Goal: Information Seeking & Learning: Understand process/instructions

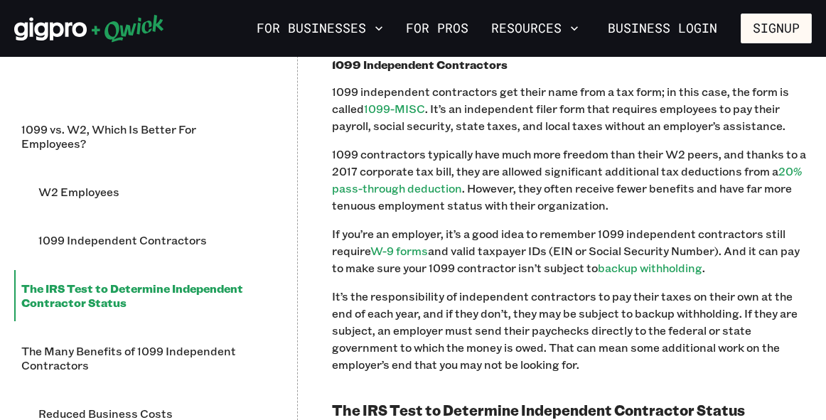
scroll to position [1192, 0]
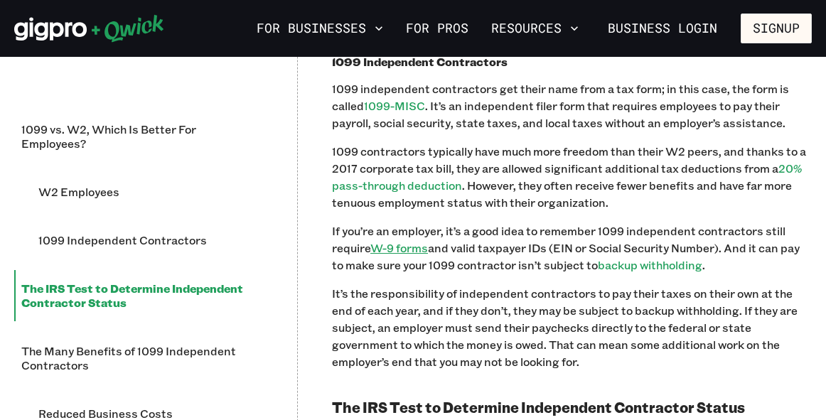
click at [414, 240] on link "W-9 forms" at bounding box center [399, 247] width 58 height 15
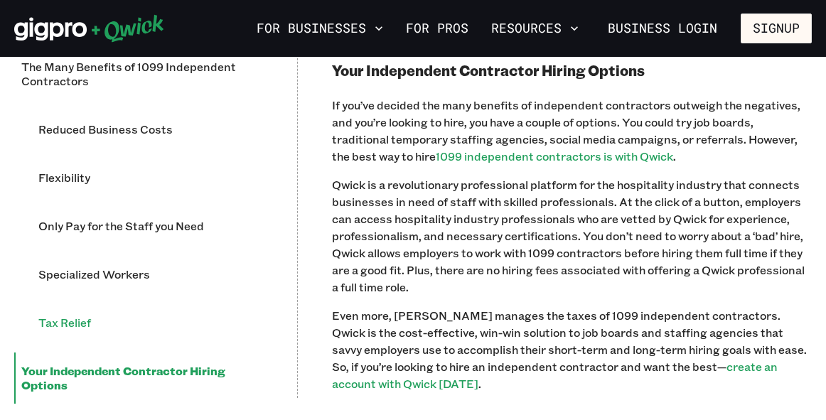
scroll to position [2802, 0]
click at [112, 353] on li "Your Independent Contractor Hiring Options" at bounding box center [138, 378] width 249 height 51
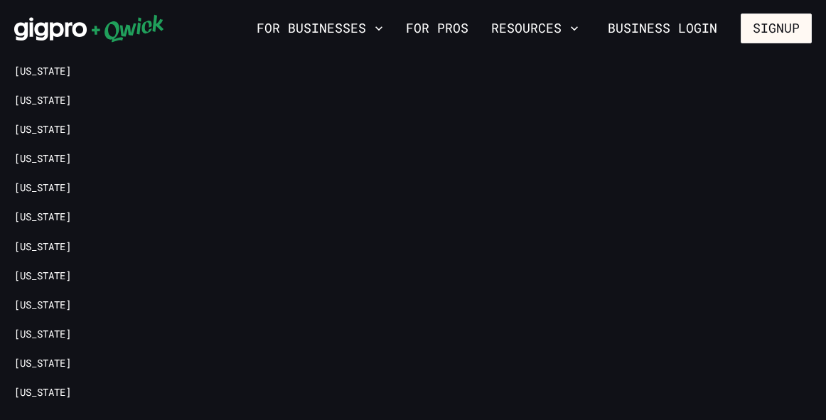
scroll to position [3797, 0]
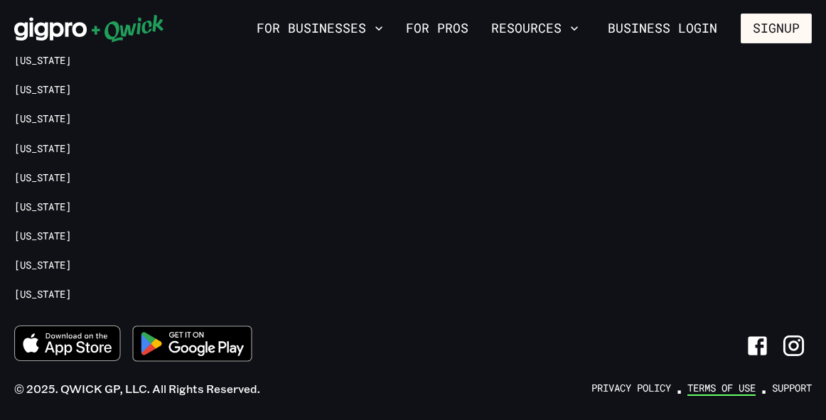
click at [715, 382] on link "Terms of Use" at bounding box center [722, 389] width 68 height 14
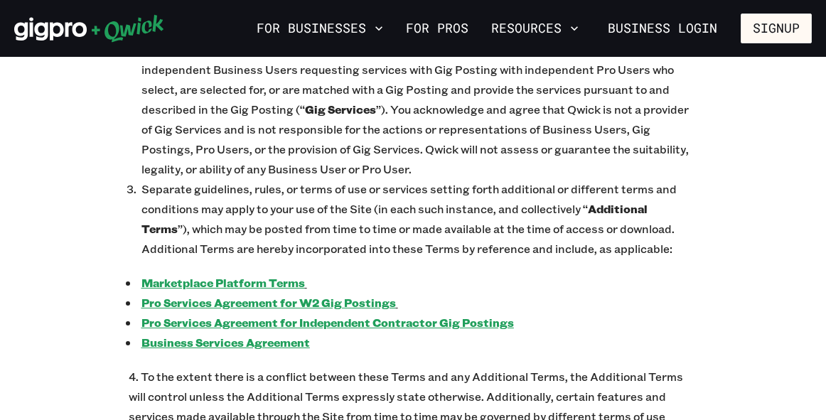
scroll to position [983, 0]
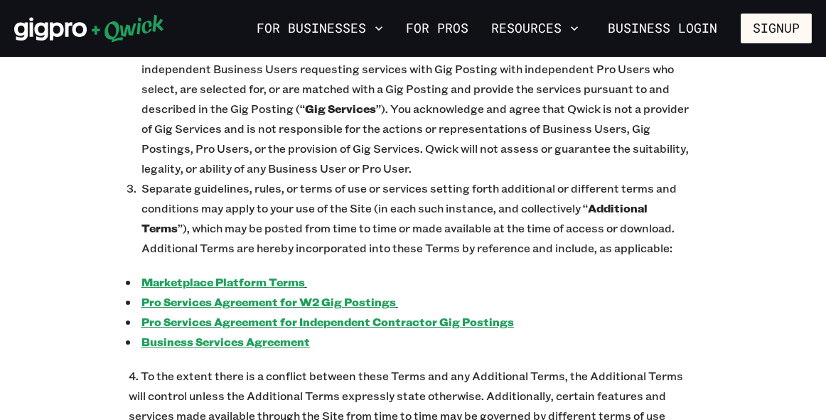
click at [251, 294] on u "Pro Services Agreement for W2 Gig Postings" at bounding box center [269, 301] width 255 height 15
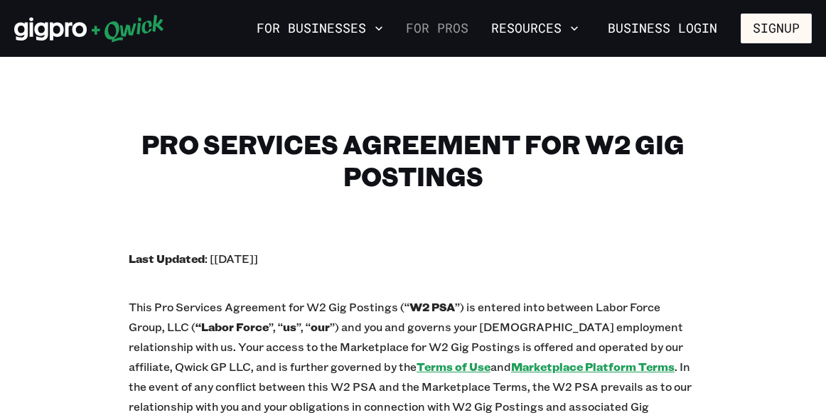
click at [444, 22] on link "For Pros" at bounding box center [437, 28] width 74 height 24
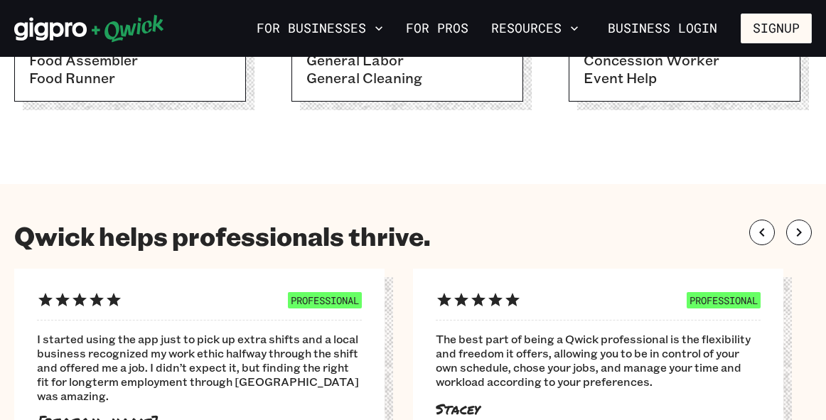
scroll to position [678, 0]
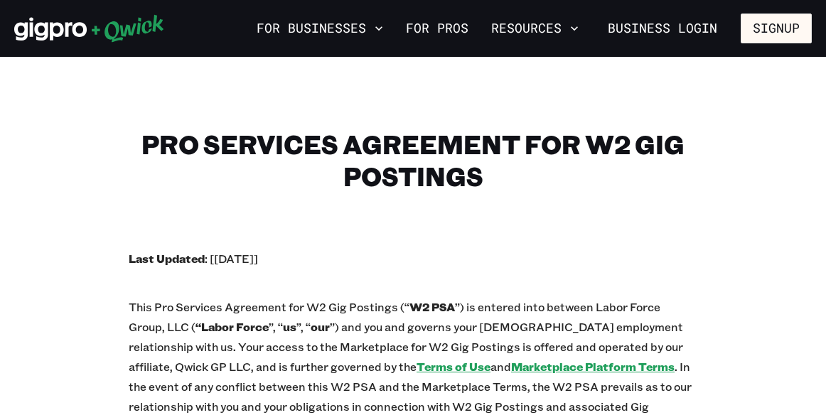
drag, startPoint x: 729, startPoint y: 0, endPoint x: 353, endPoint y: 331, distance: 500.8
click at [353, 331] on p "This Pro Services Agreement for W2 Gig Postings (“ W2 PSA ”) is entered into be…" at bounding box center [413, 376] width 569 height 159
